Goal: Transaction & Acquisition: Purchase product/service

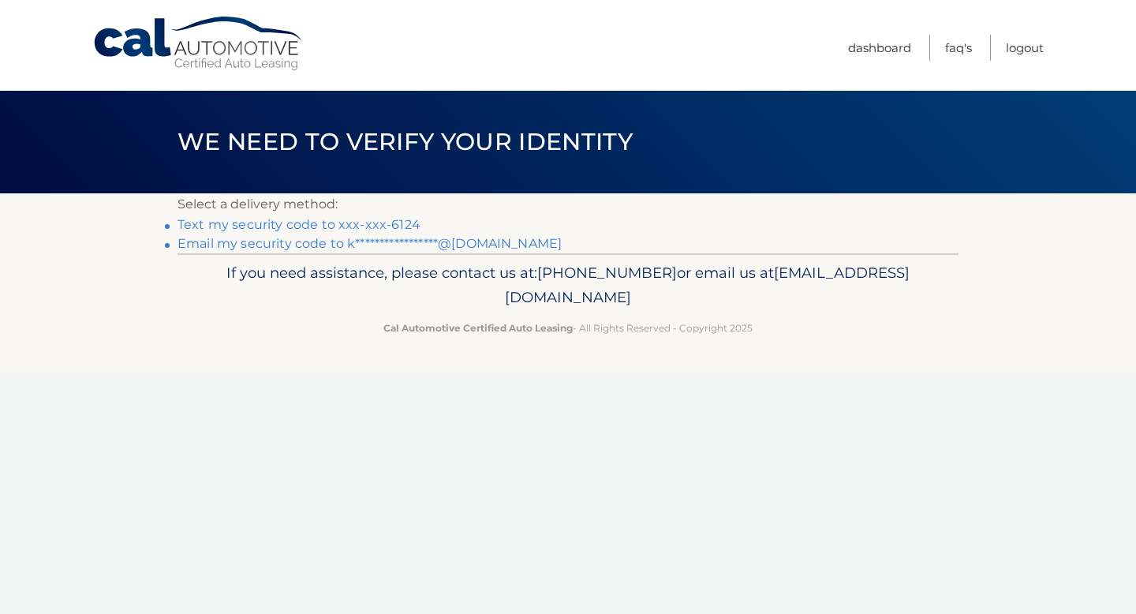
click at [359, 224] on link "Text my security code to xxx-xxx-6124" at bounding box center [298, 224] width 243 height 15
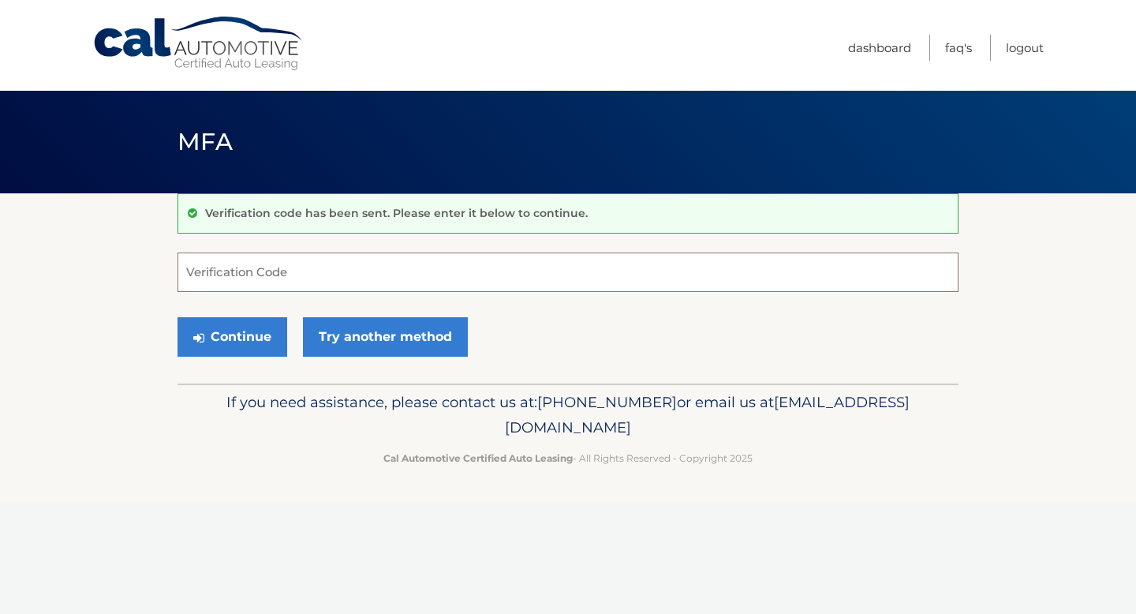
click at [361, 260] on input "Verification Code" at bounding box center [567, 271] width 781 height 39
type input "046269"
click at [247, 337] on button "Continue" at bounding box center [232, 336] width 110 height 39
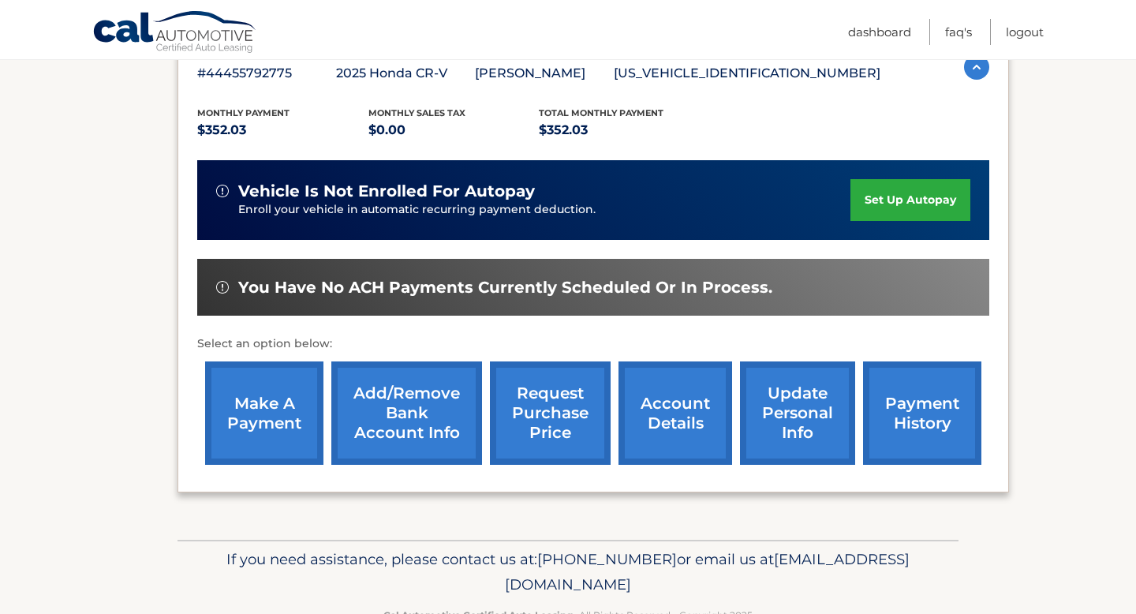
scroll to position [307, 0]
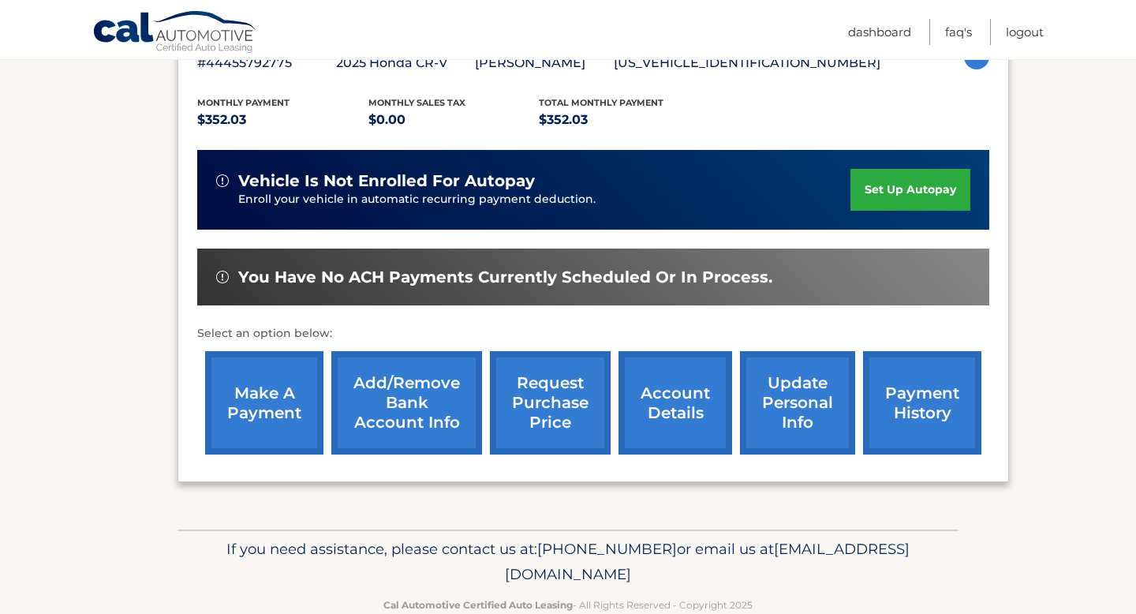
click at [253, 399] on link "make a payment" at bounding box center [264, 402] width 118 height 103
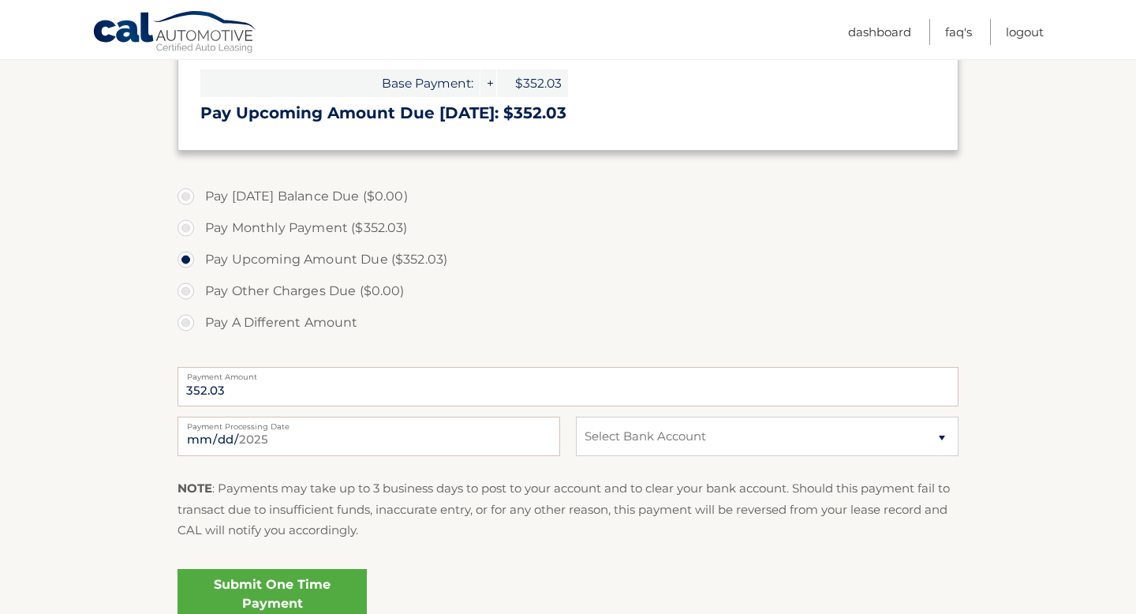
scroll to position [366, 0]
click at [642, 434] on select "Select Bank Account Checking CITIBANK NA *****9053 Checking TD BANK NA *****854…" at bounding box center [767, 435] width 383 height 39
select select "OTA1MDU1ZGMtN2EwNy00MGE0LWI2NmUtZDU4NDQ5YmNlZmEy"
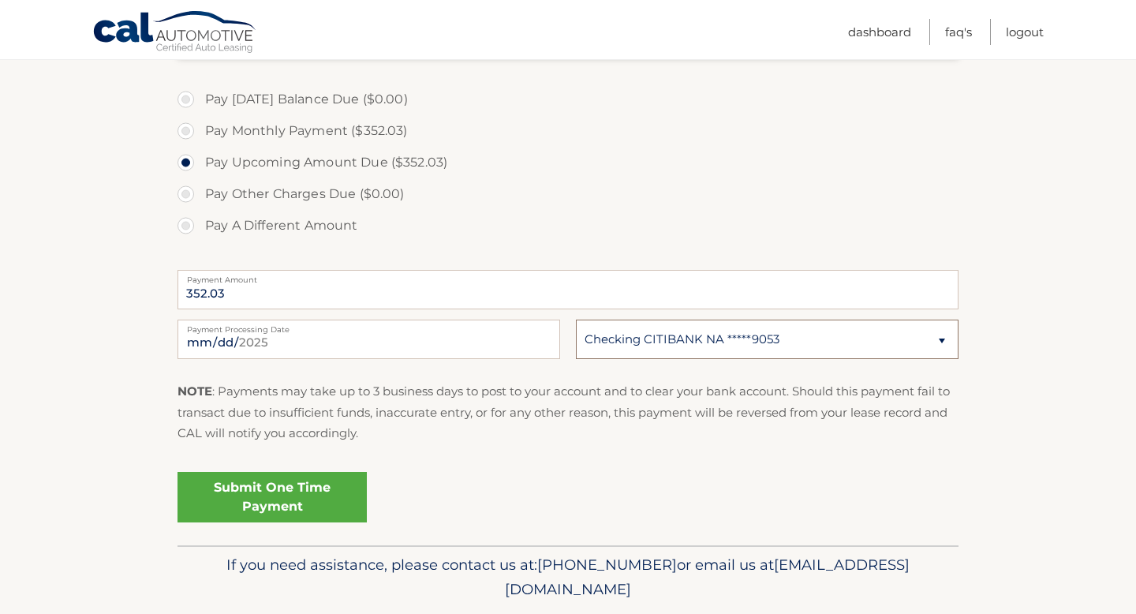
scroll to position [514, 0]
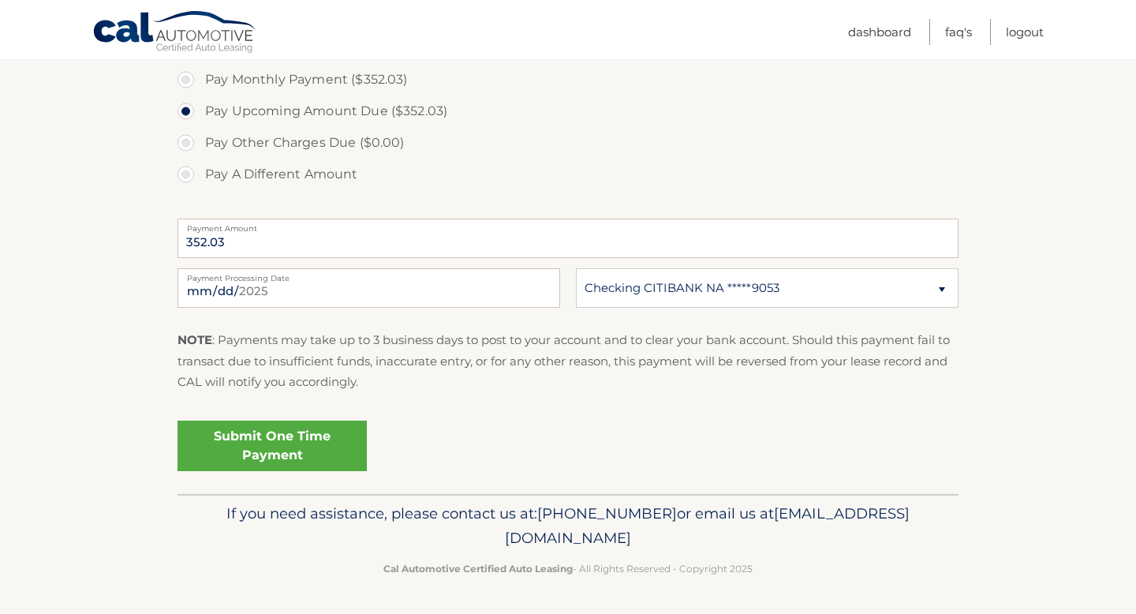
click at [321, 446] on link "Submit One Time Payment" at bounding box center [271, 445] width 189 height 50
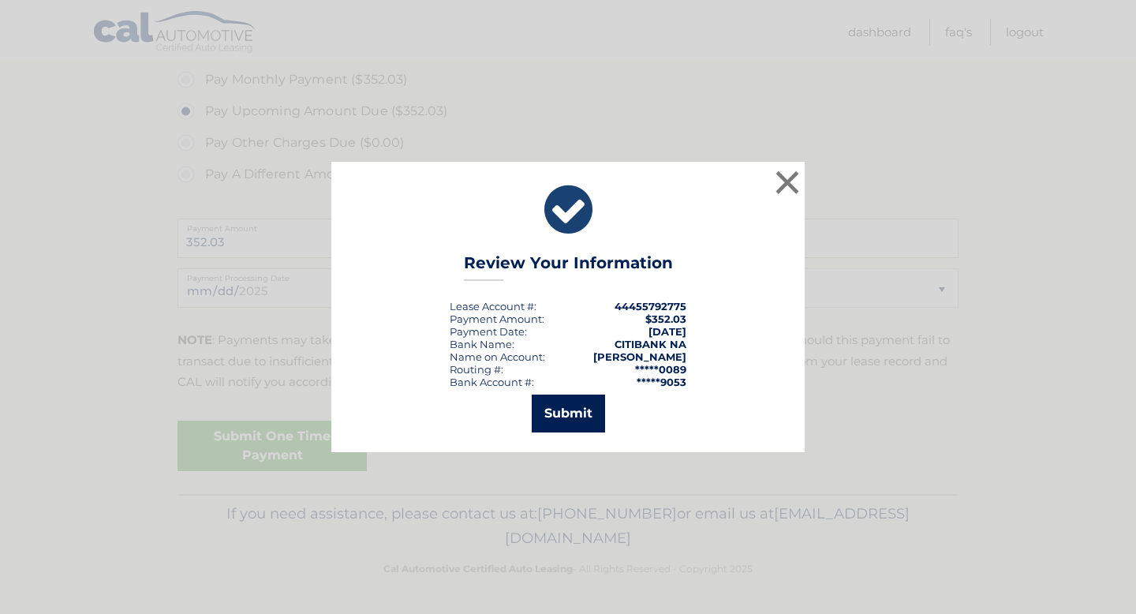
click at [577, 420] on button "Submit" at bounding box center [568, 413] width 73 height 38
